Goal: Task Accomplishment & Management: Manage account settings

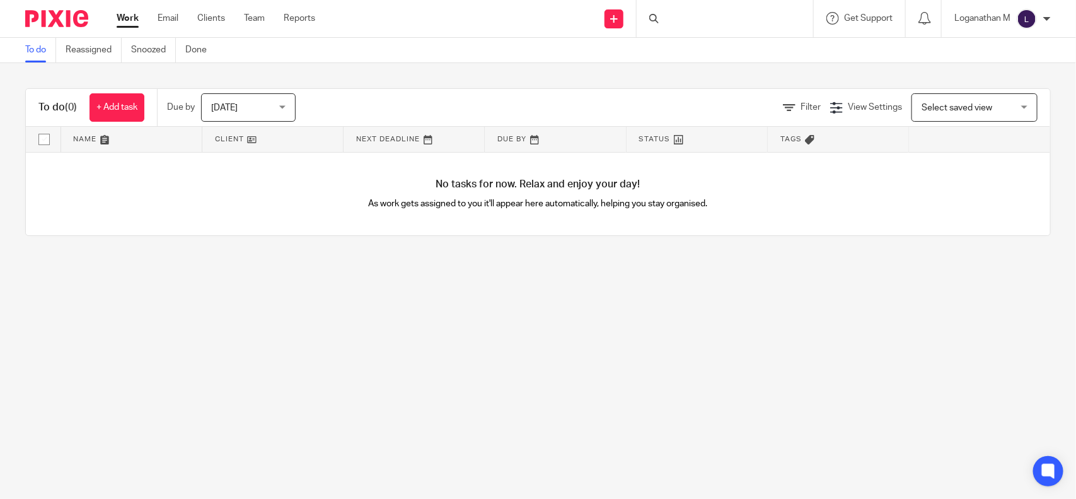
click at [672, 20] on div at bounding box center [725, 18] width 177 height 37
click at [669, 16] on input "Search" at bounding box center [718, 20] width 113 height 11
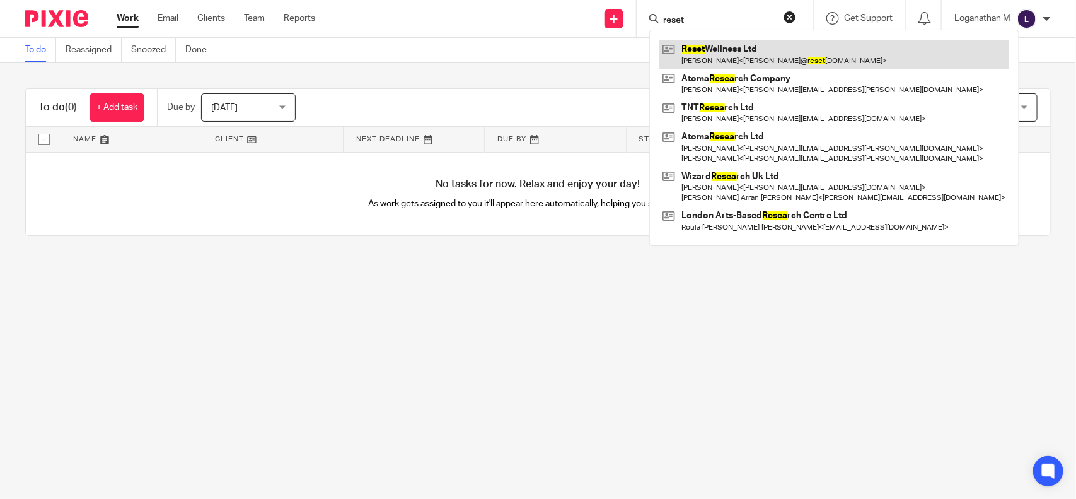
type input "reset"
click at [723, 59] on link at bounding box center [834, 54] width 350 height 29
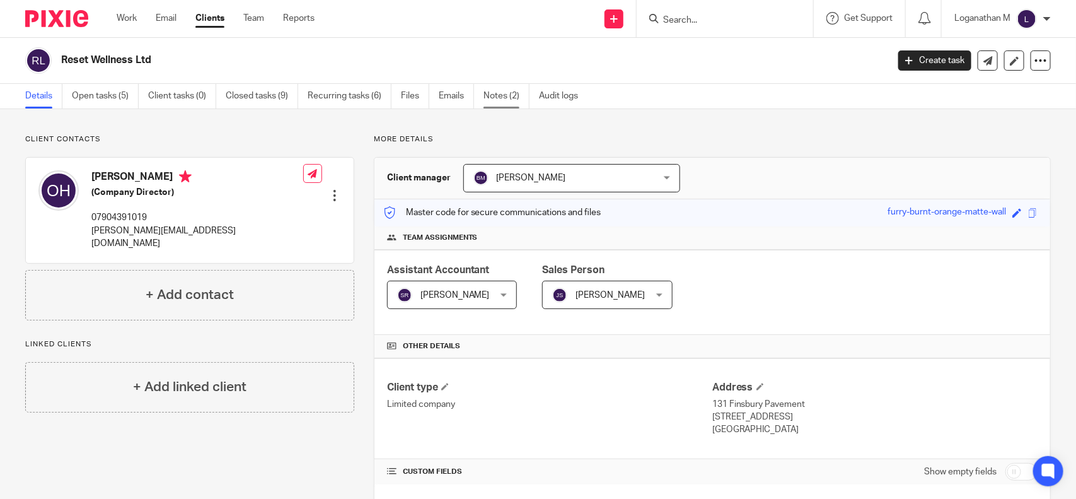
click at [511, 99] on link "Notes (2)" at bounding box center [507, 96] width 46 height 25
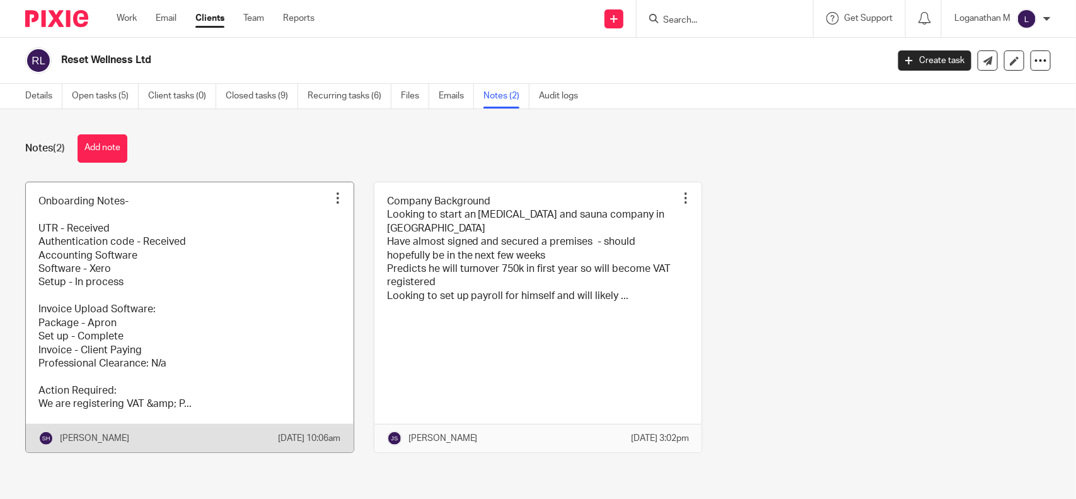
click at [159, 281] on link at bounding box center [190, 317] width 328 height 270
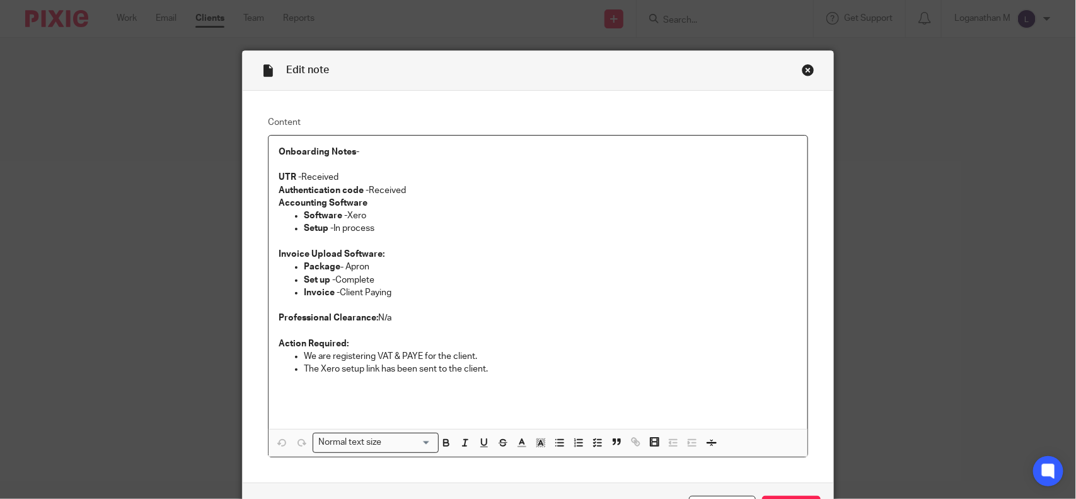
click at [802, 70] on div "Close this dialog window" at bounding box center [808, 70] width 13 height 13
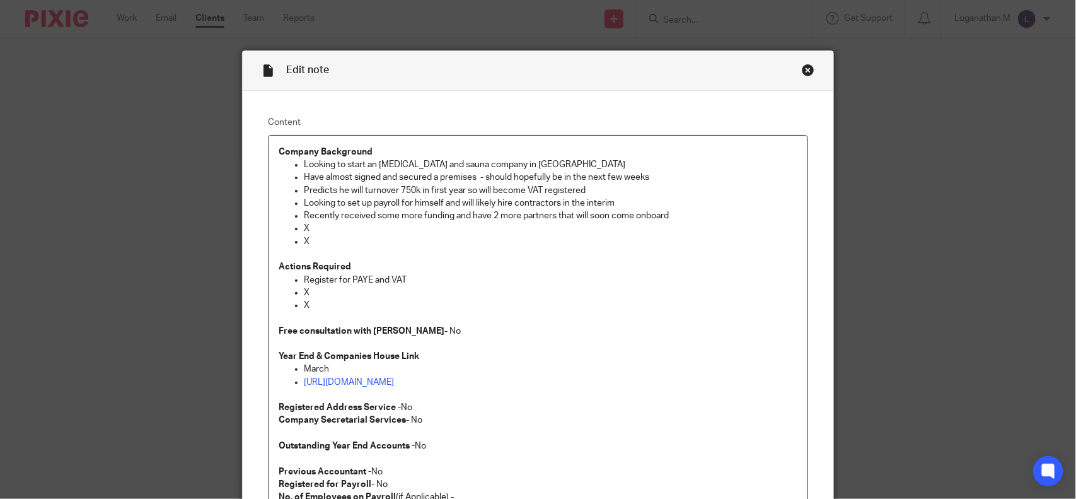
click at [802, 65] on div "Close this dialog window" at bounding box center [808, 70] width 13 height 13
